Goal: Check status

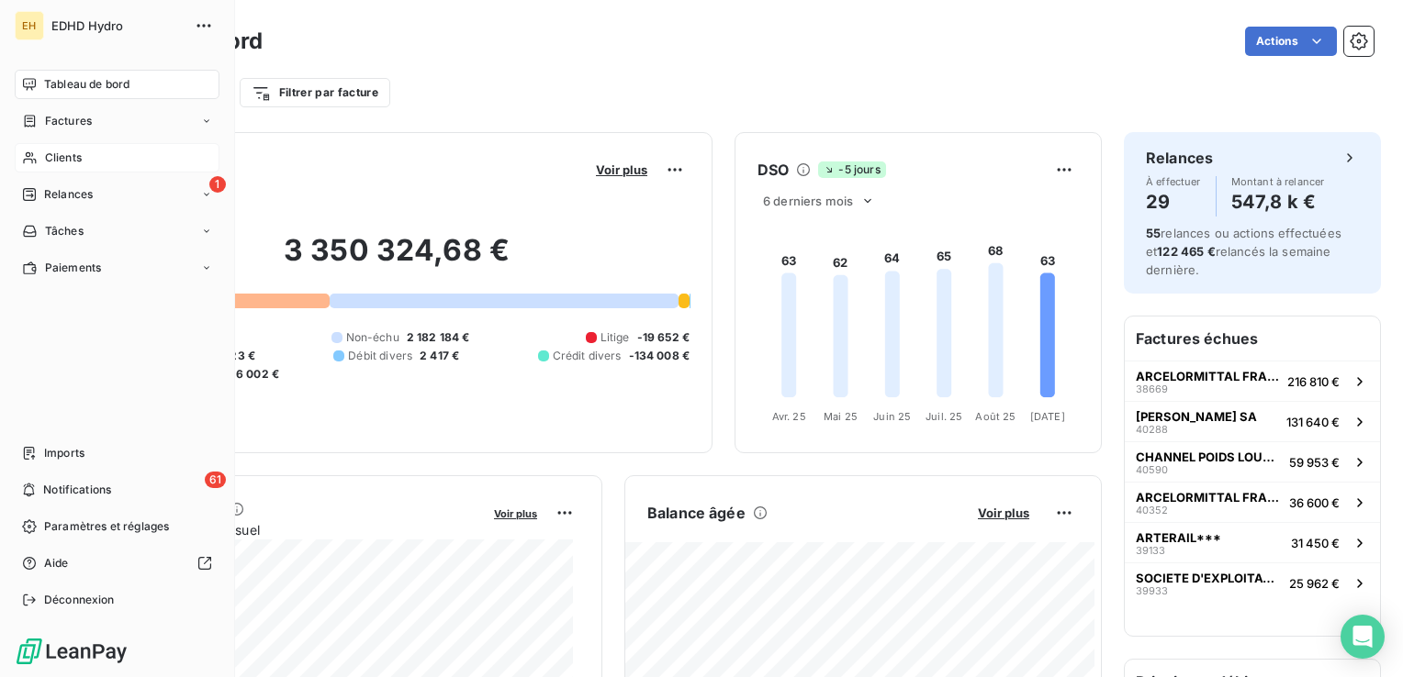
click at [55, 160] on span "Clients" at bounding box center [63, 158] width 37 height 17
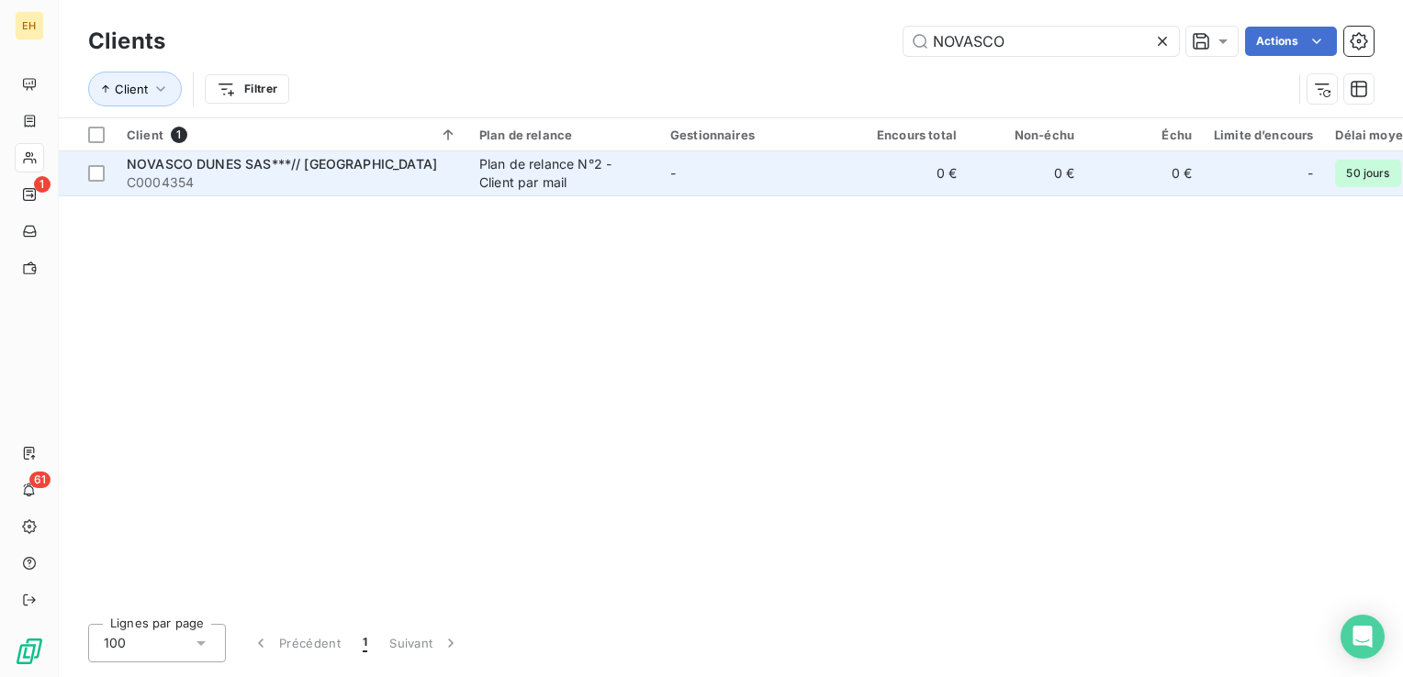
type input "NOVASCO"
click at [451, 171] on div "NOVASCO DUNES SAS***// [GEOGRAPHIC_DATA]" at bounding box center [292, 164] width 330 height 18
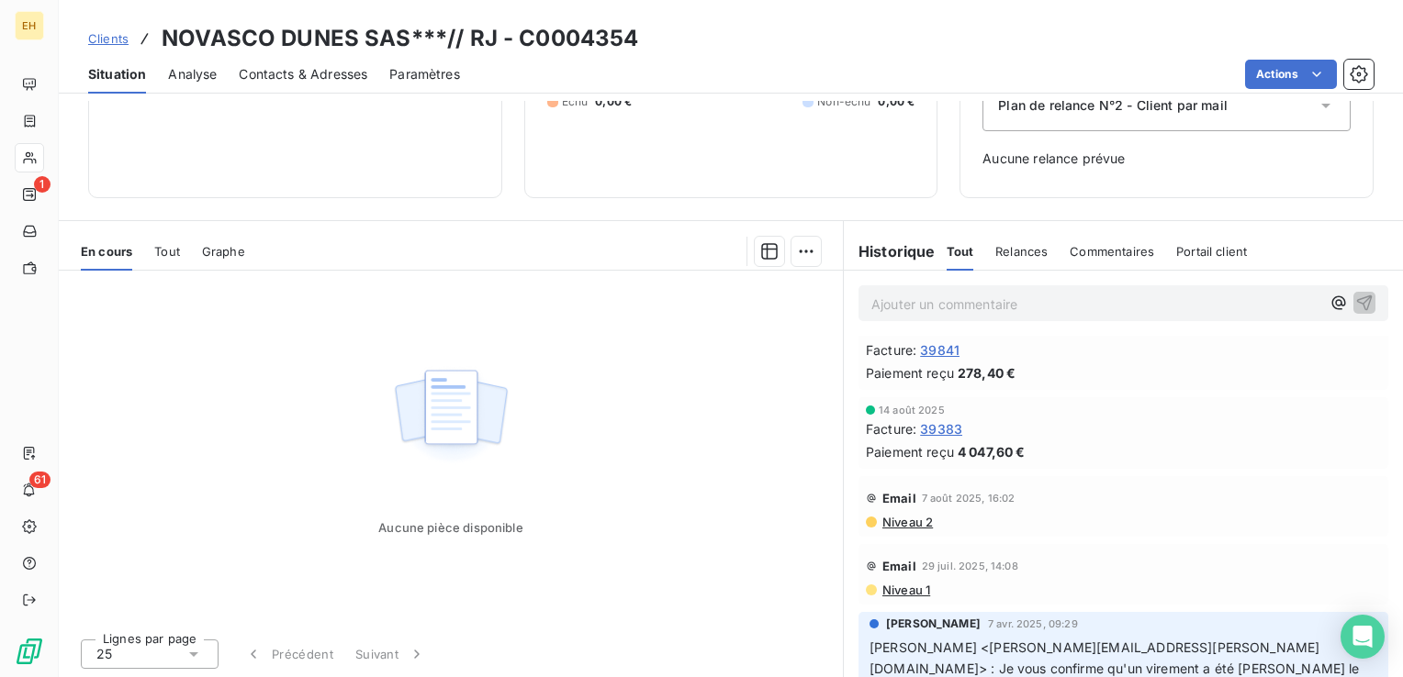
scroll to position [184, 0]
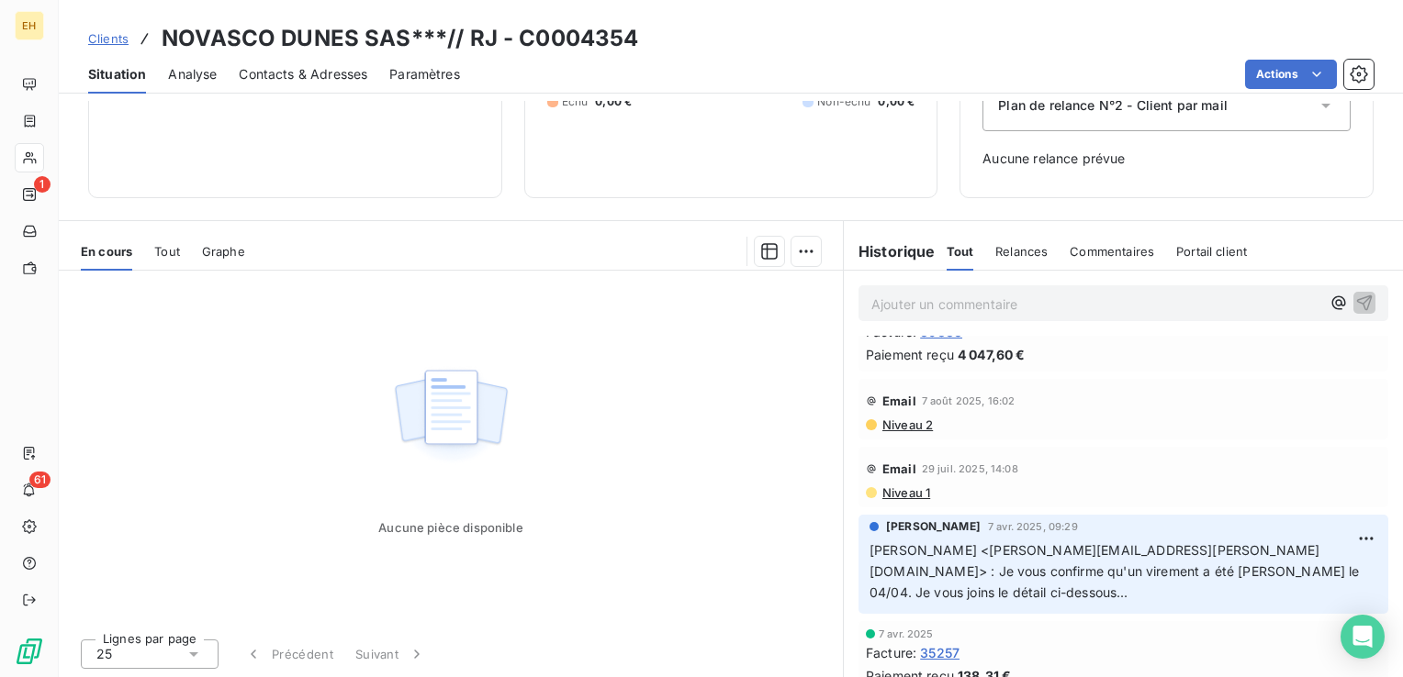
click at [913, 426] on span "Niveau 2" at bounding box center [906, 425] width 52 height 15
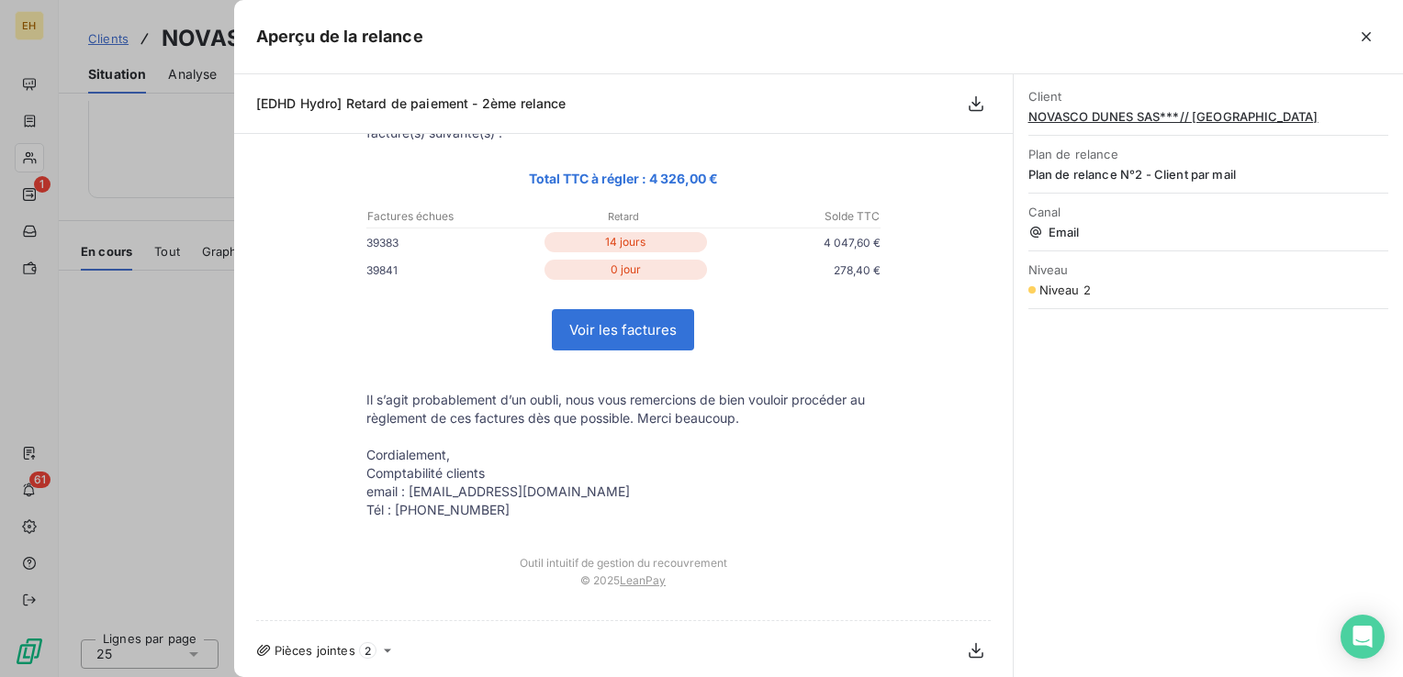
scroll to position [213, 0]
click at [380, 645] on icon at bounding box center [387, 649] width 15 height 15
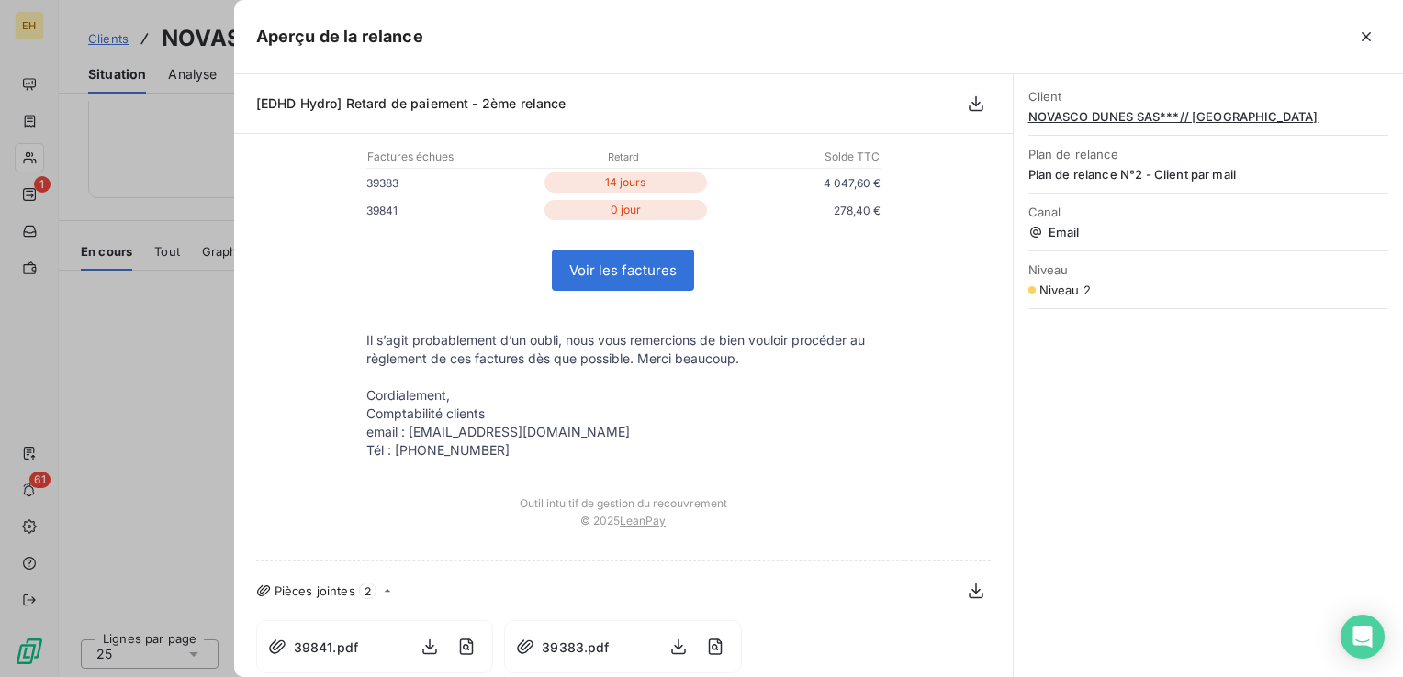
scroll to position [281, 0]
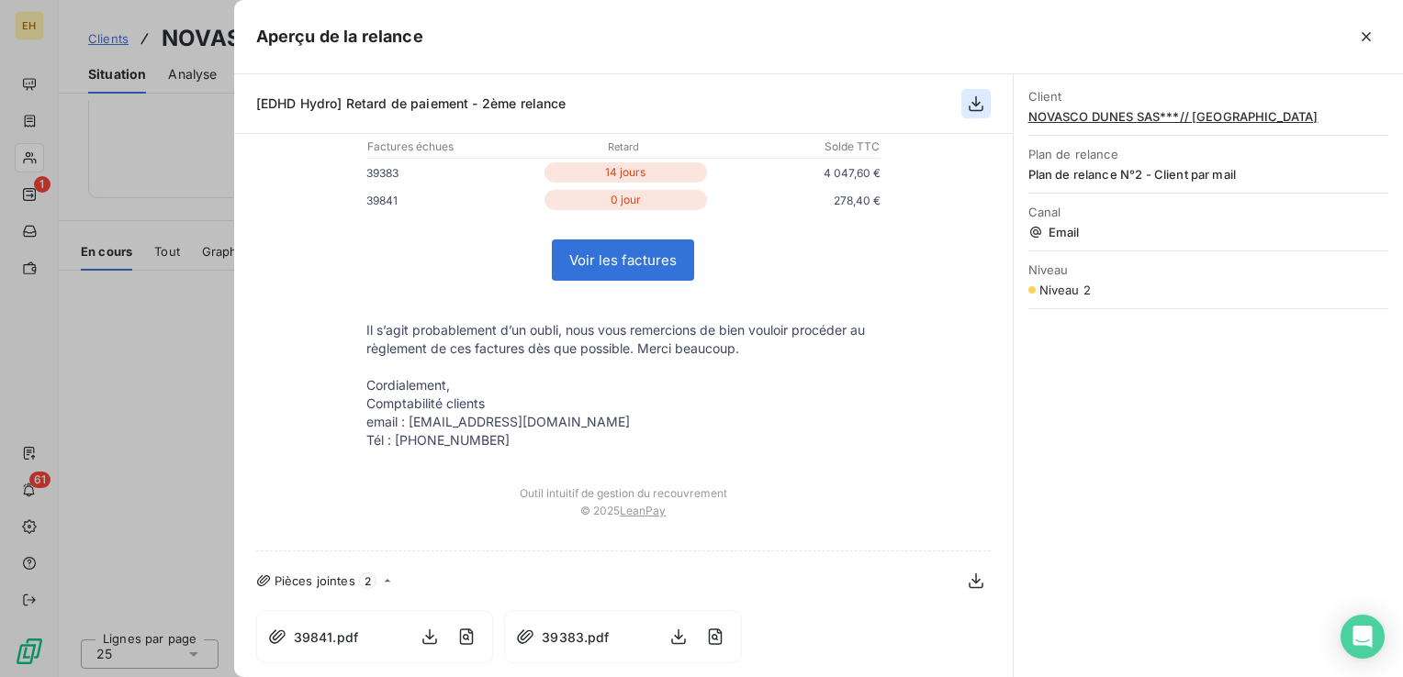
click at [977, 102] on icon "button" at bounding box center [976, 104] width 18 height 18
click at [968, 585] on icon "button" at bounding box center [975, 582] width 15 height 16
click at [968, 582] on icon "button" at bounding box center [975, 582] width 15 height 16
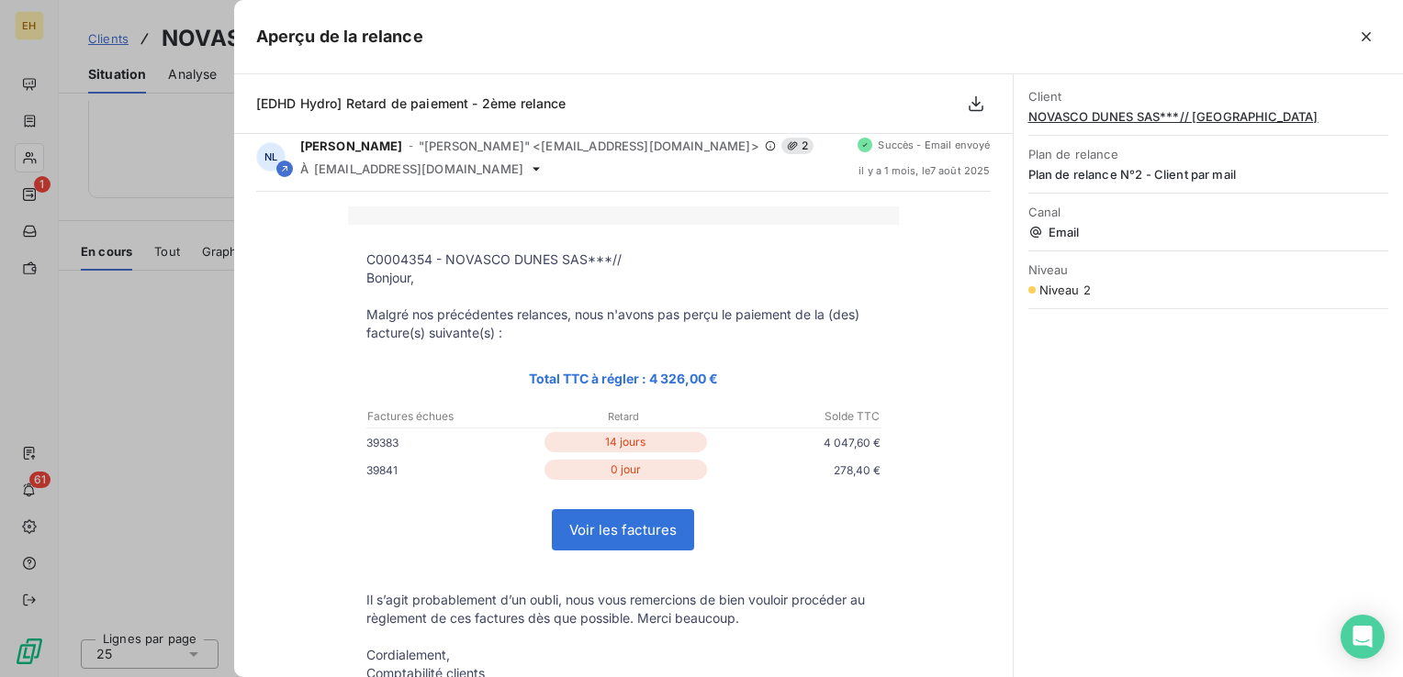
scroll to position [0, 0]
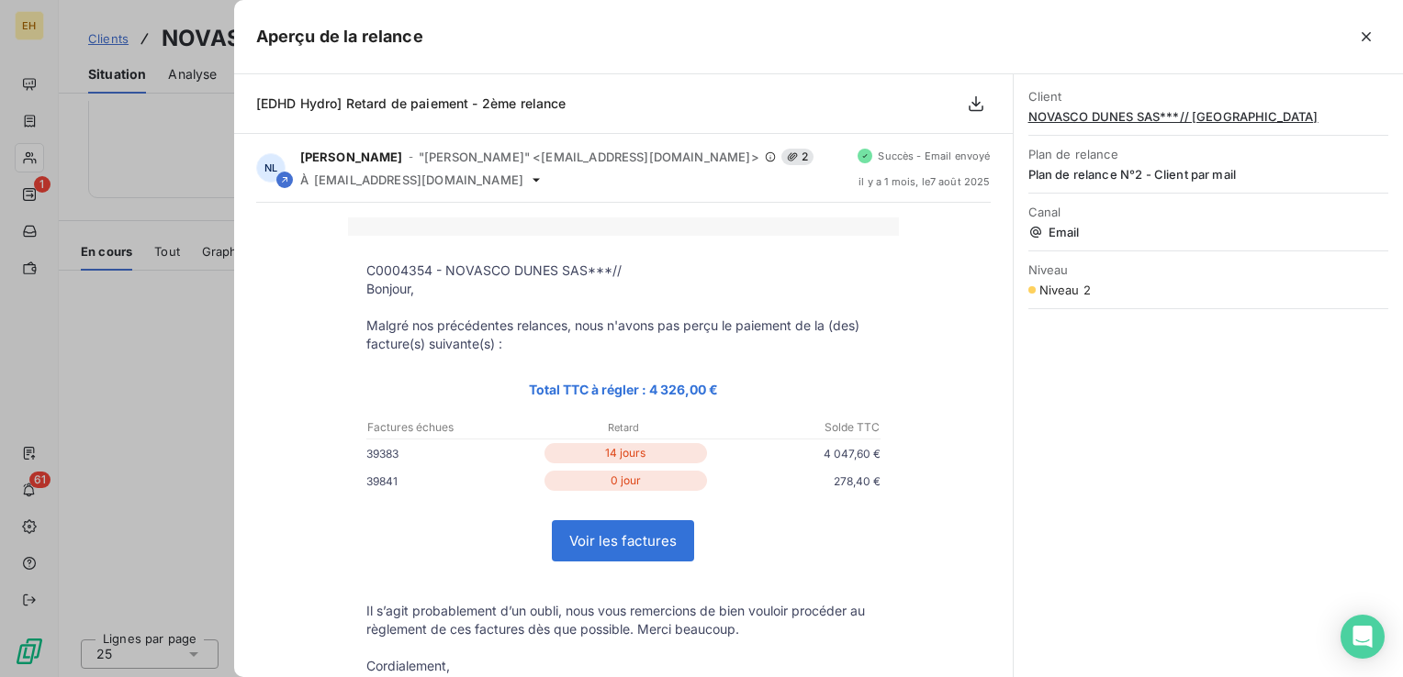
click at [461, 327] on p "Malgré nos précédentes relances, nous n'avons pas perçu le paiement de la (des)…" at bounding box center [623, 335] width 514 height 37
click at [977, 101] on icon "button" at bounding box center [976, 104] width 18 height 18
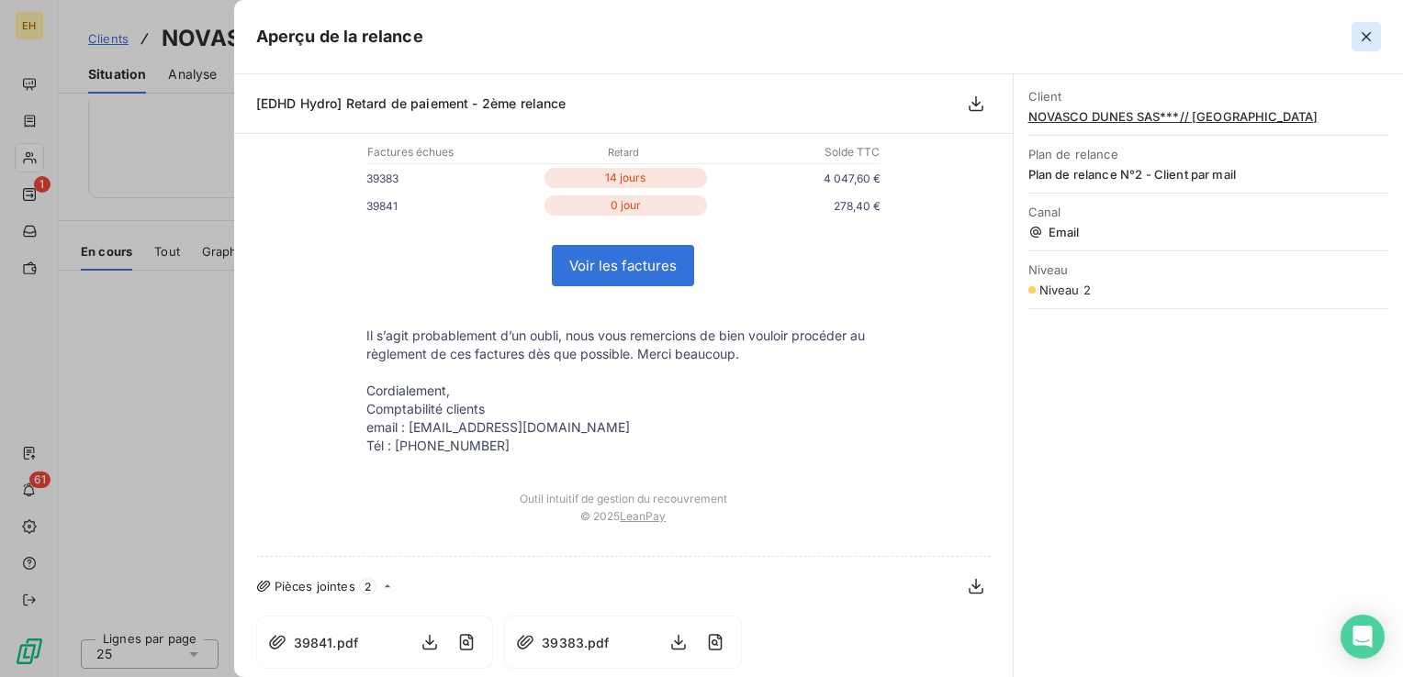
click at [1377, 33] on button "button" at bounding box center [1365, 36] width 29 height 29
